Goal: Task Accomplishment & Management: Manage account settings

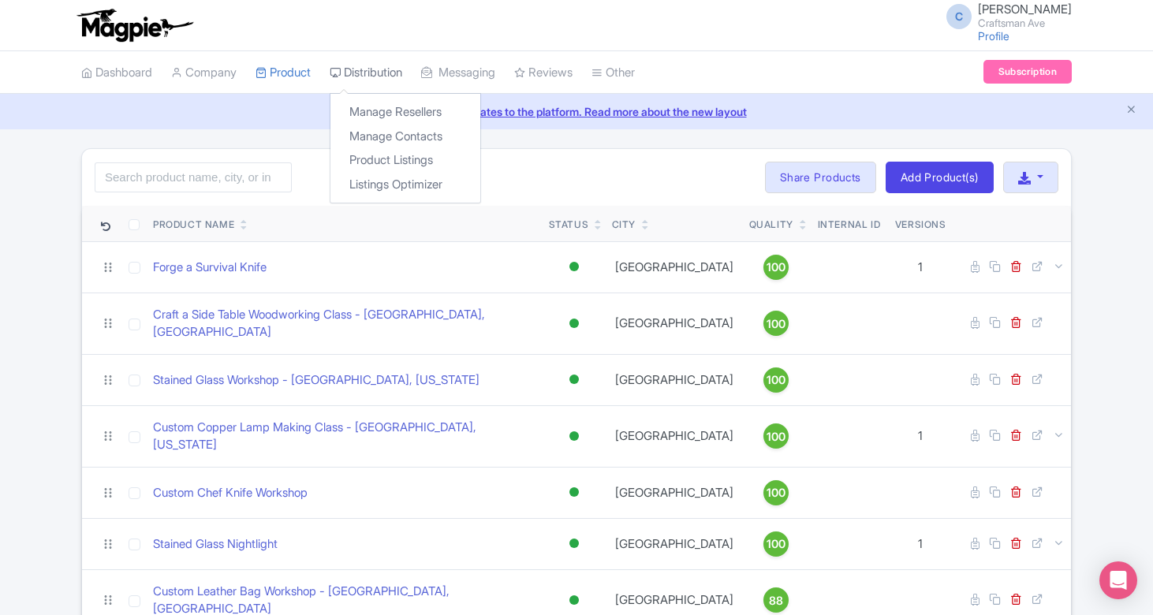
click at [394, 67] on link "Distribution" at bounding box center [366, 72] width 73 height 43
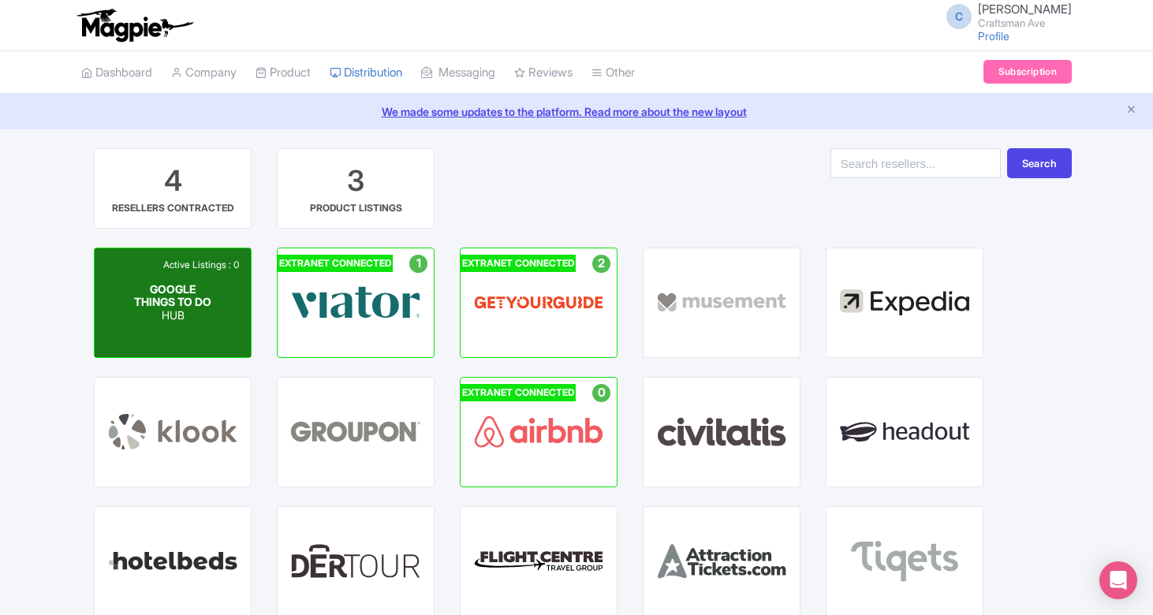
click at [205, 308] on div "GOOGLE THINGS TO DO HUB" at bounding box center [173, 301] width 78 height 39
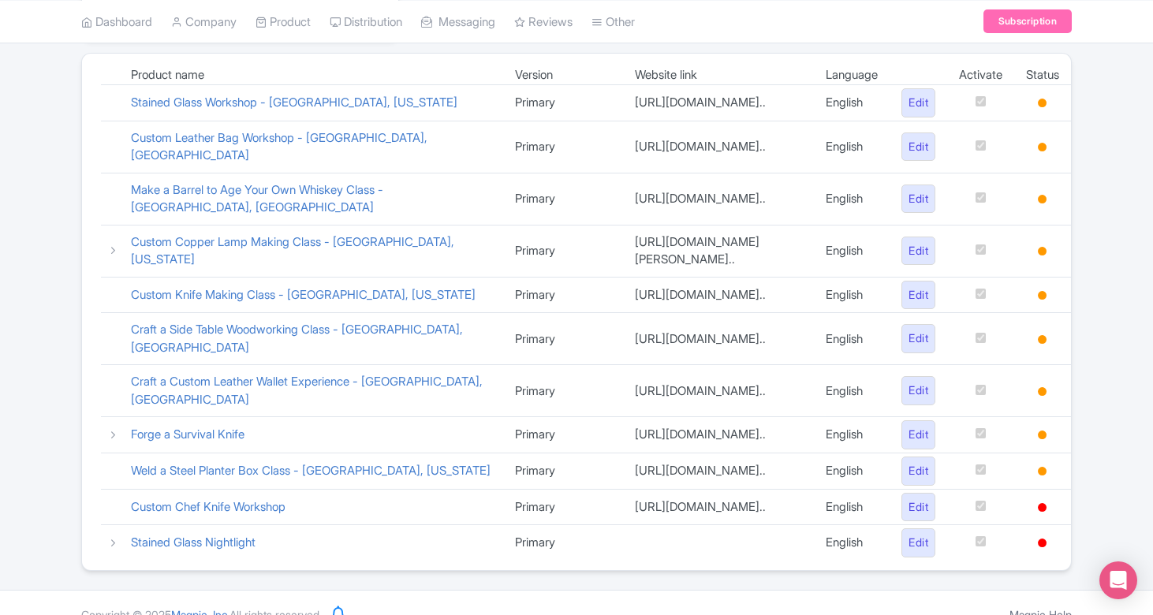
scroll to position [244, 0]
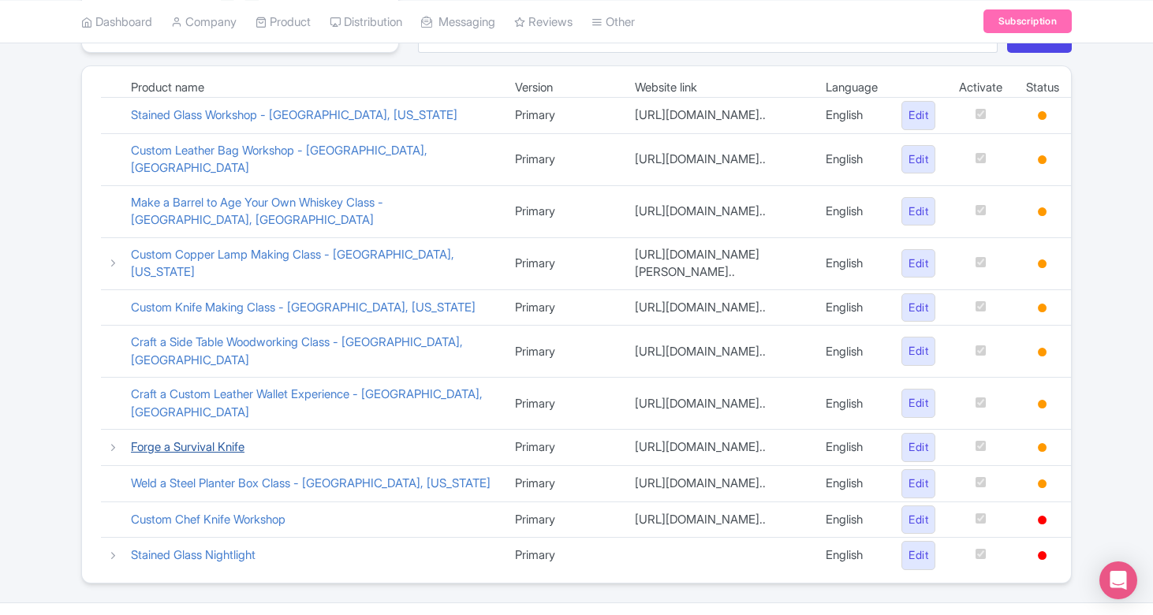
click at [208, 440] on link "Forge a Survival Knife" at bounding box center [188, 446] width 114 height 15
